Goal: Task Accomplishment & Management: Use online tool/utility

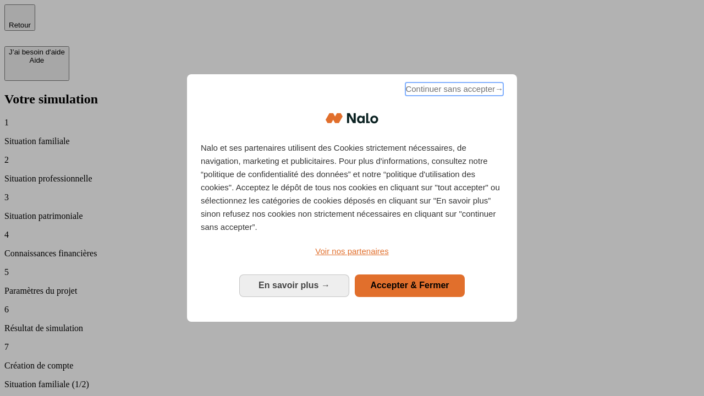
click at [453, 91] on span "Continuer sans accepter →" at bounding box center [454, 88] width 98 height 13
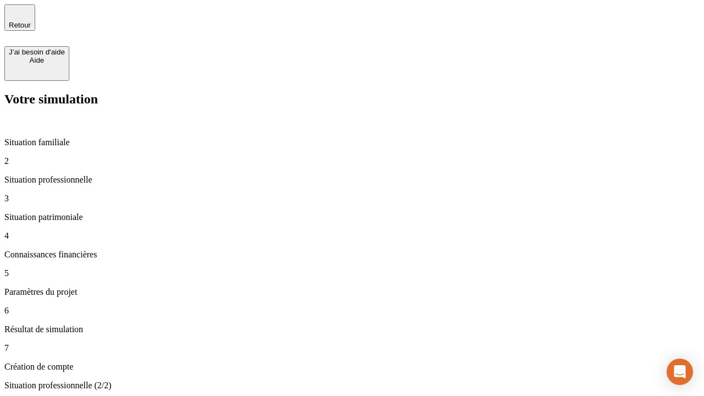
type input "30 000"
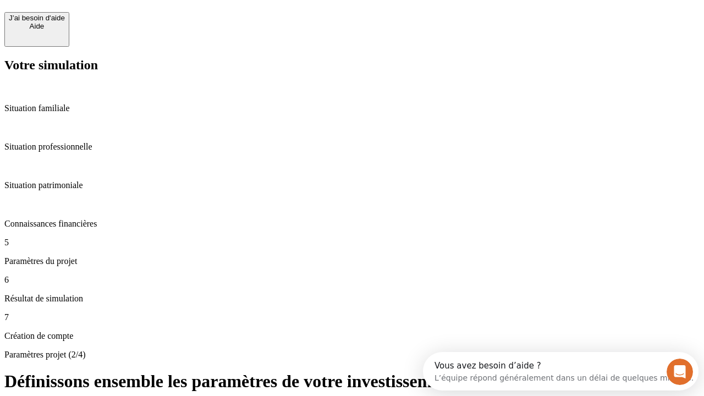
scroll to position [10, 0]
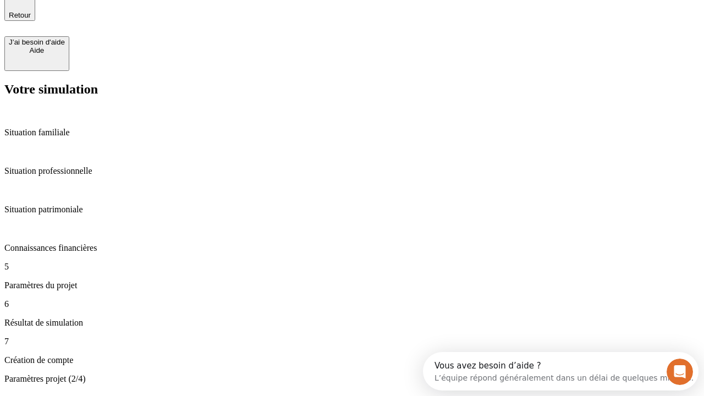
type input "25"
type input "1 000"
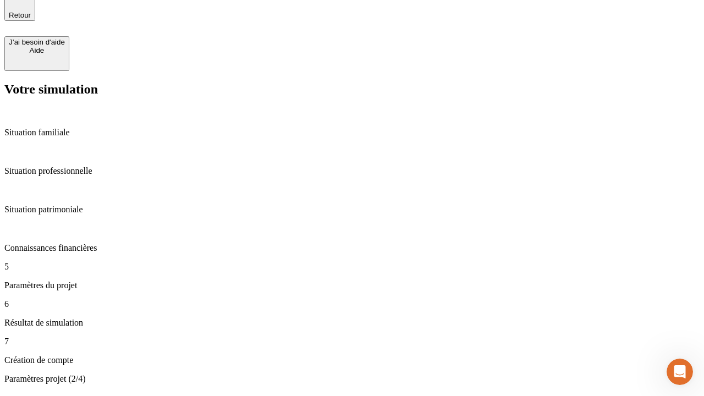
scroll to position [0, 0]
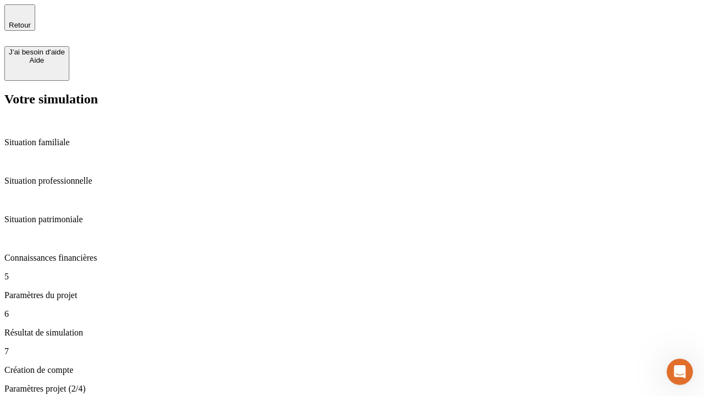
type input "640"
